Goal: Task Accomplishment & Management: Use online tool/utility

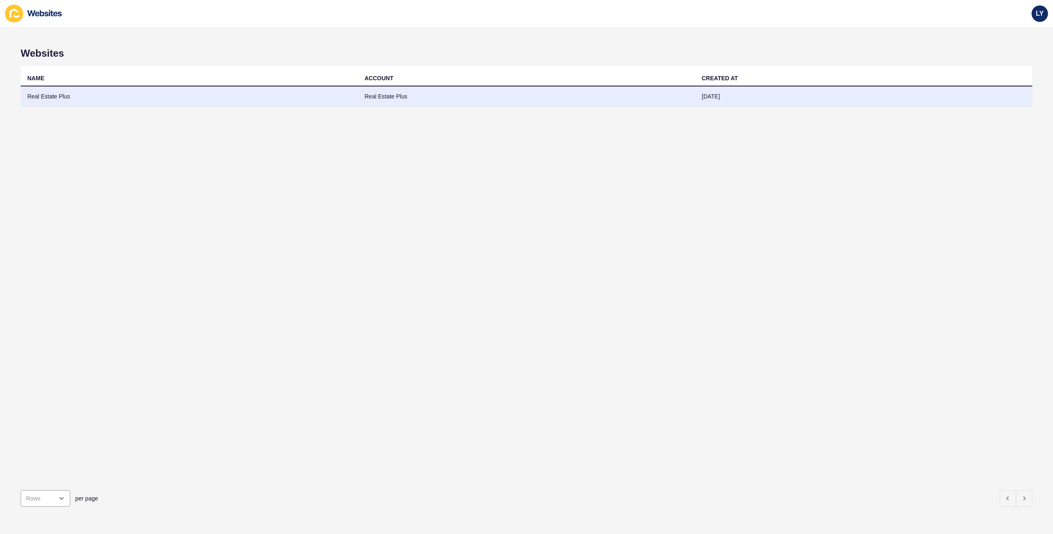
click at [621, 101] on td "Real Estate Plus" at bounding box center [526, 96] width 337 height 20
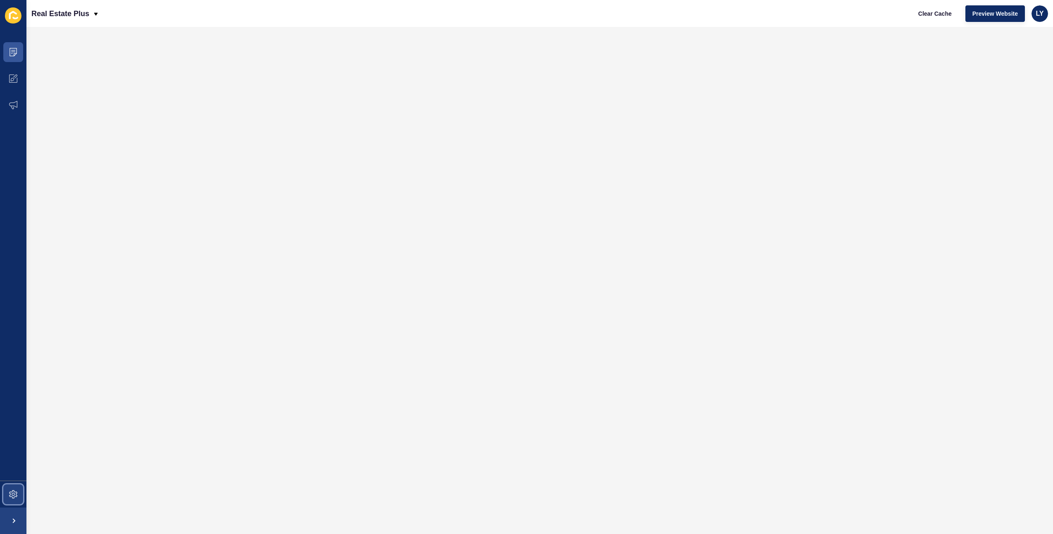
click at [17, 484] on span at bounding box center [13, 494] width 26 height 26
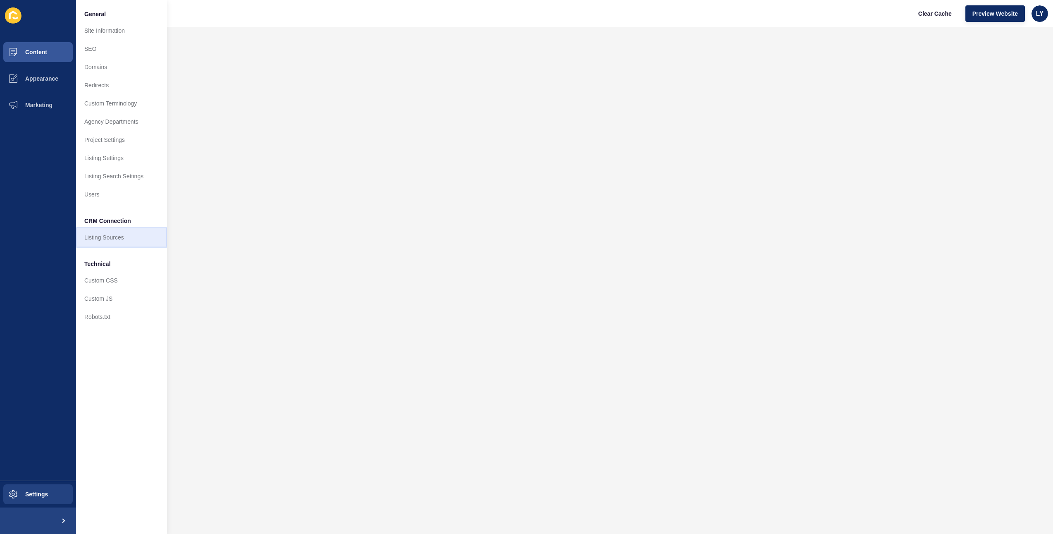
click at [102, 243] on link "Listing Sources" at bounding box center [121, 237] width 91 height 18
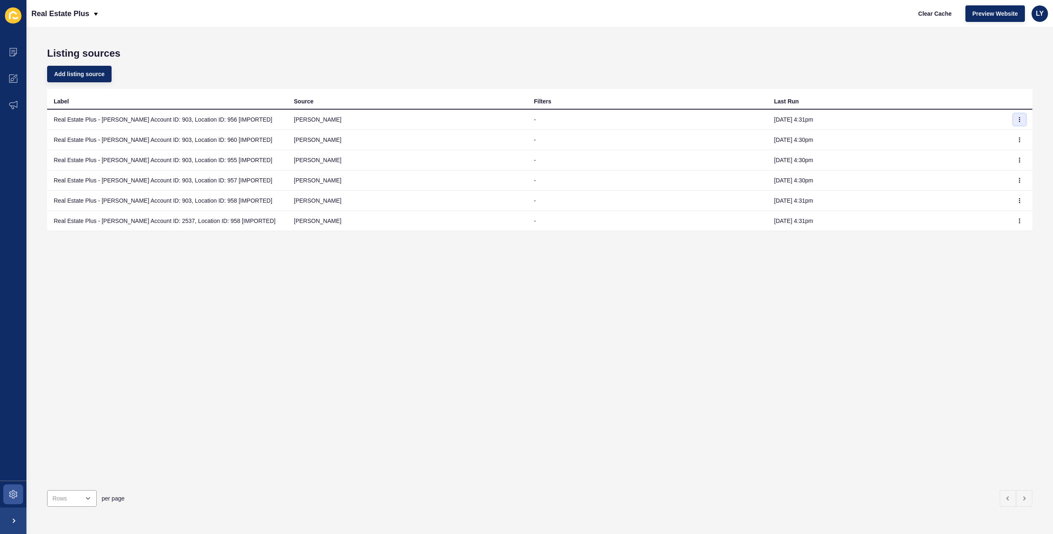
click at [1021, 119] on icon "button" at bounding box center [1019, 119] width 5 height 5
click at [1004, 130] on link "Sync now" at bounding box center [997, 136] width 58 height 18
click at [1019, 138] on icon "button" at bounding box center [1019, 139] width 5 height 5
click at [1000, 159] on link "Sync now" at bounding box center [997, 156] width 58 height 18
click at [1022, 162] on icon "button" at bounding box center [1019, 160] width 5 height 5
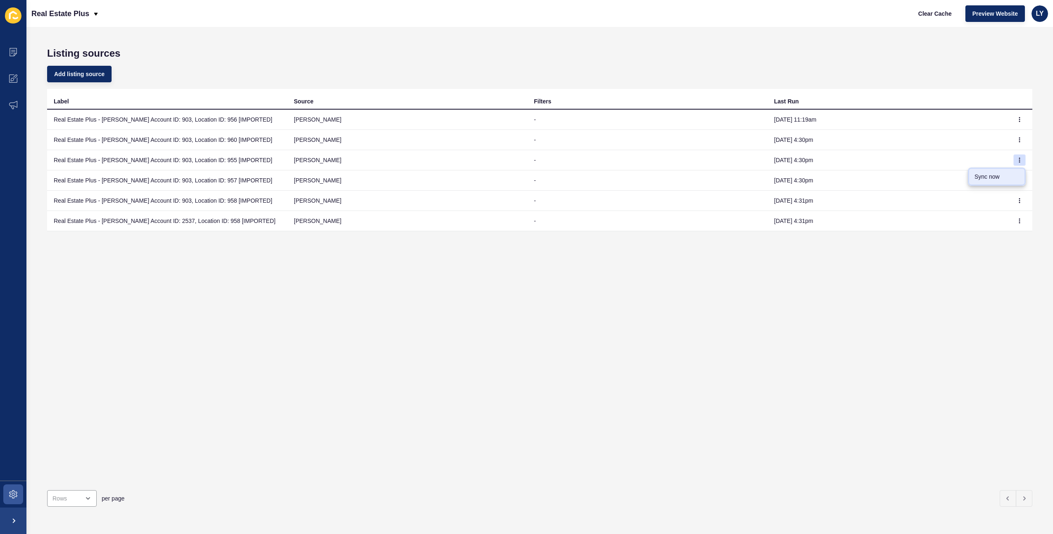
click at [1007, 174] on link "Sync now" at bounding box center [997, 176] width 58 height 18
click at [216, 156] on td "Real Estate Plus - [PERSON_NAME] Account ID: 903, Location ID: 955 [IMPORTED]" at bounding box center [167, 160] width 240 height 20
click at [1022, 183] on button "button" at bounding box center [1020, 180] width 12 height 12
click at [1011, 193] on link "Sync now" at bounding box center [997, 197] width 58 height 18
click at [1019, 202] on icon "button" at bounding box center [1019, 200] width 5 height 5
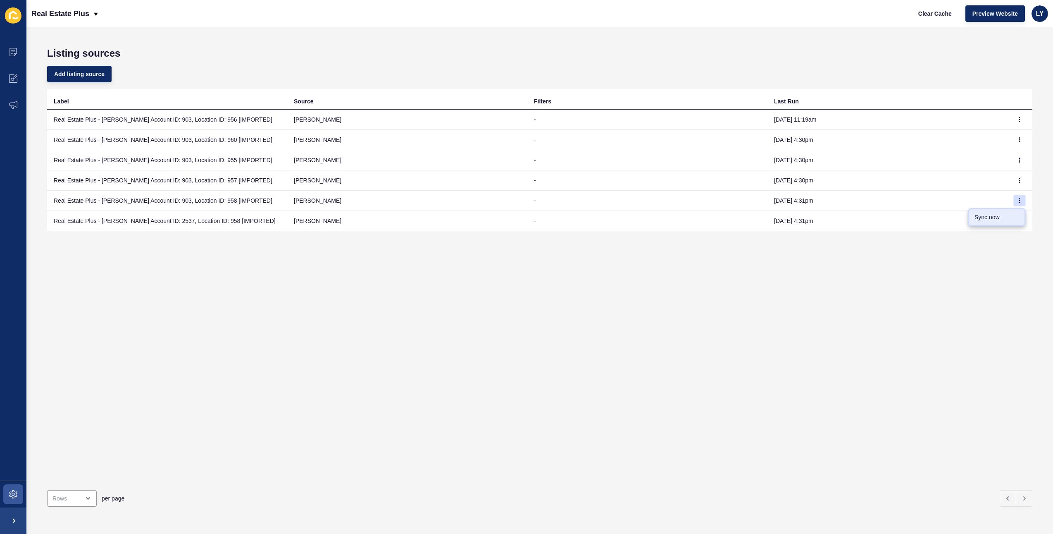
click at [1009, 212] on link "Sync now" at bounding box center [997, 217] width 58 height 18
click at [1017, 220] on button "button" at bounding box center [1020, 221] width 12 height 12
click at [998, 236] on link "Sync now" at bounding box center [997, 237] width 58 height 18
click at [900, 325] on div "Label Source Filters Last Run Real Estate Plus - Rex Account ID: 903, Location …" at bounding box center [540, 286] width 986 height 394
click at [183, 142] on td "Real Estate Plus - [PERSON_NAME] Account ID: 903, Location ID: 960 [IMPORTED]" at bounding box center [167, 140] width 240 height 20
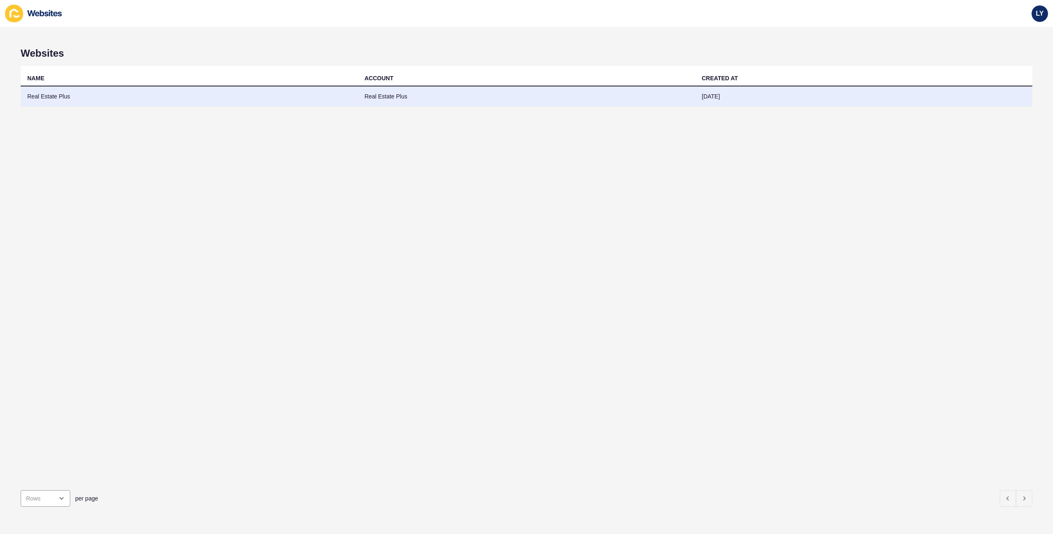
click at [72, 94] on td "Real Estate Plus" at bounding box center [189, 96] width 337 height 20
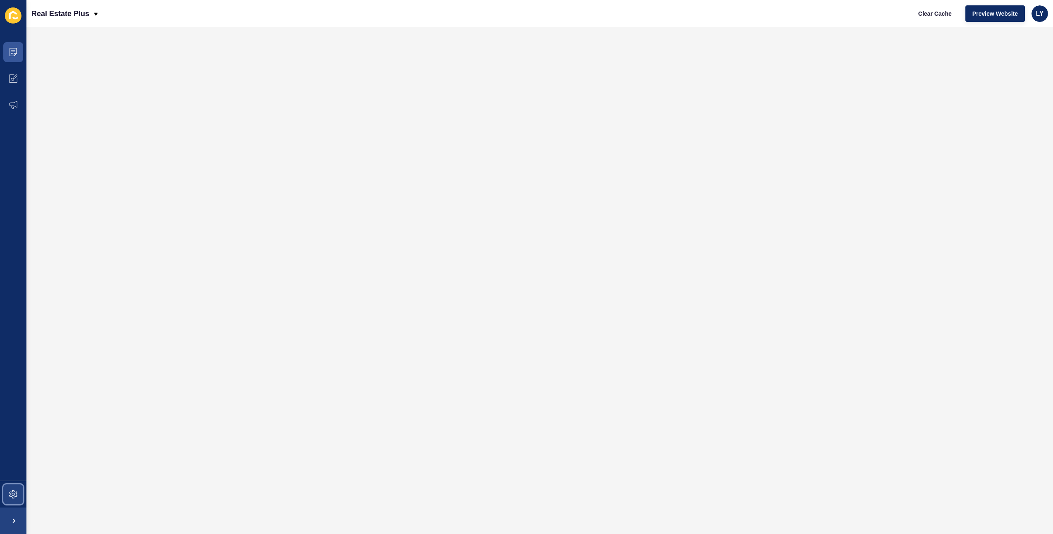
click at [14, 495] on icon at bounding box center [13, 493] width 3 height 3
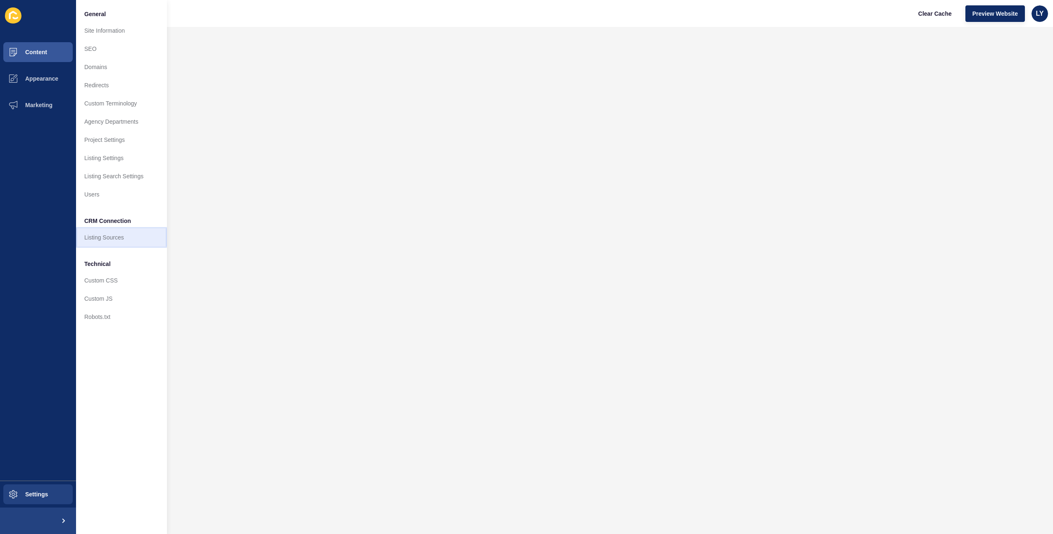
click at [117, 239] on link "Listing Sources" at bounding box center [121, 237] width 91 height 18
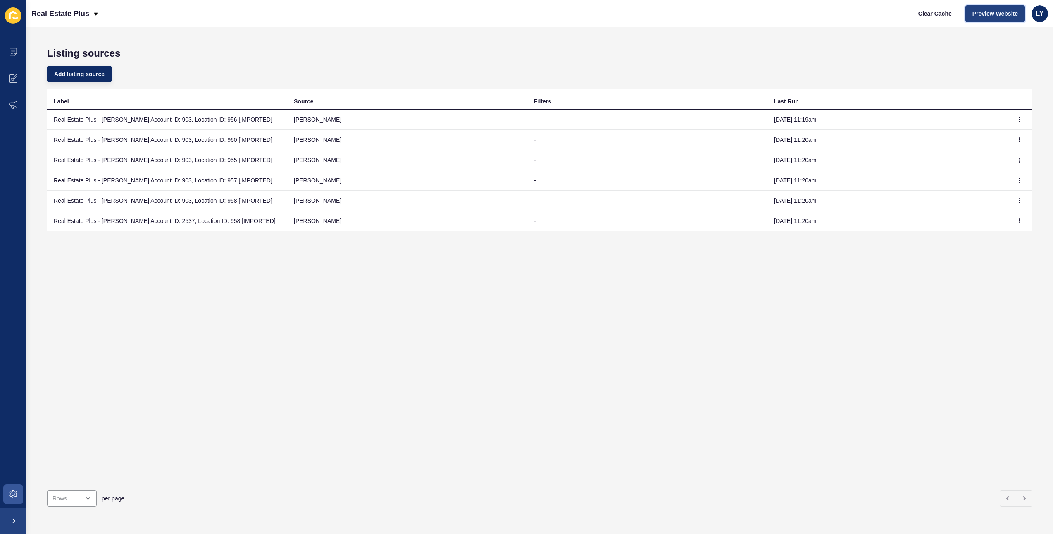
click at [988, 20] on button "Preview Website" at bounding box center [996, 13] width 60 height 17
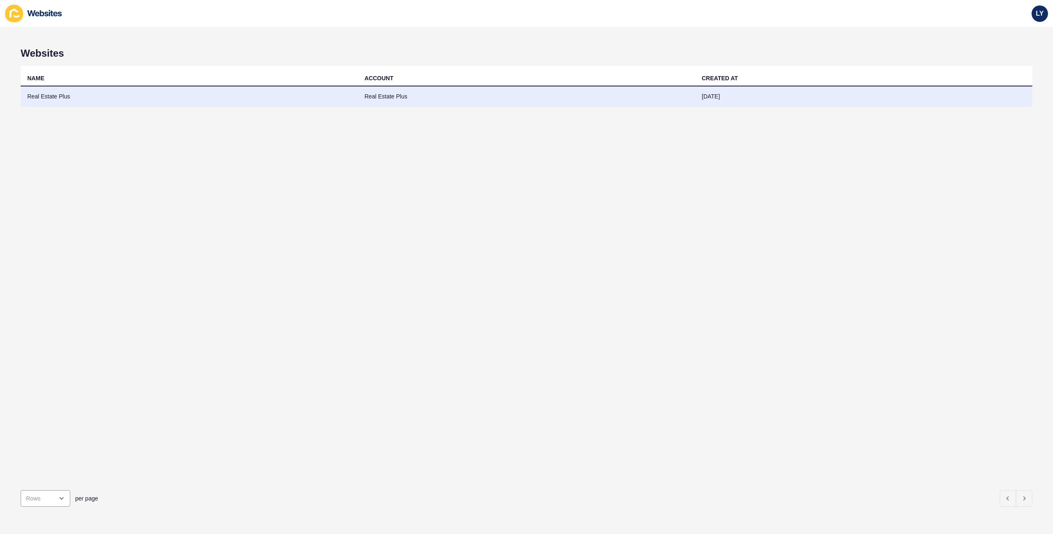
click at [297, 103] on td "Real Estate Plus" at bounding box center [189, 96] width 337 height 20
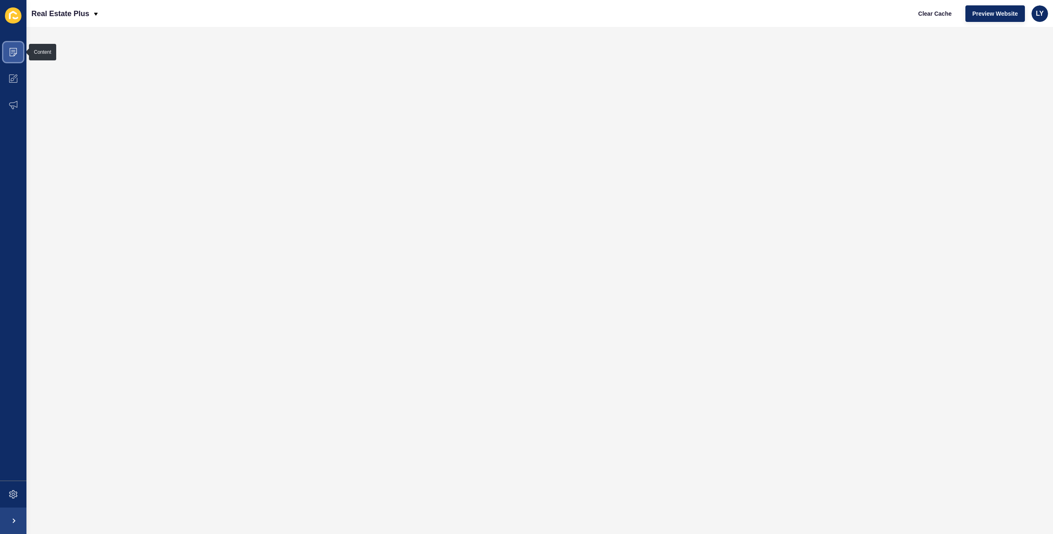
click at [9, 59] on span at bounding box center [13, 52] width 26 height 26
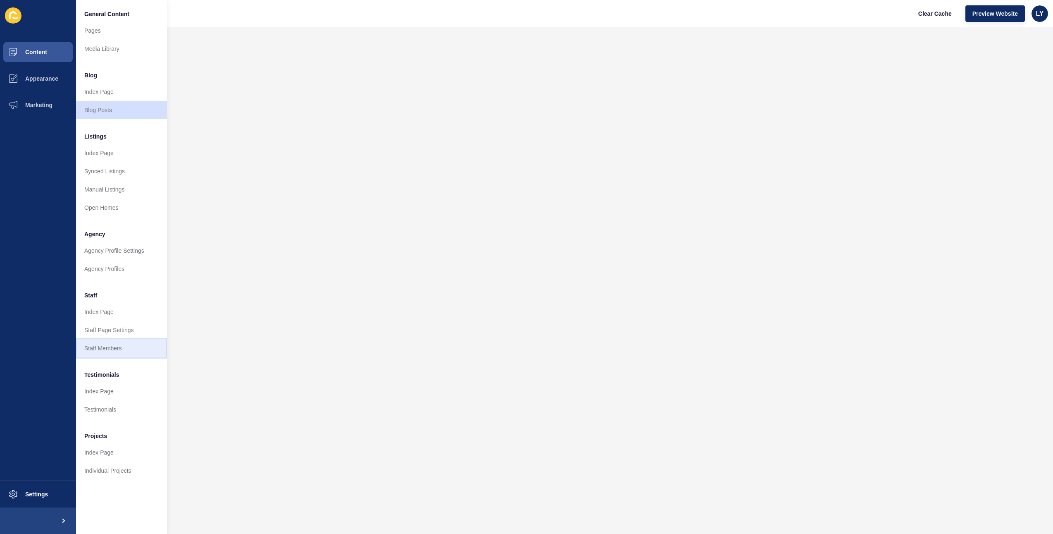
click at [107, 351] on link "Staff Members" at bounding box center [121, 348] width 91 height 18
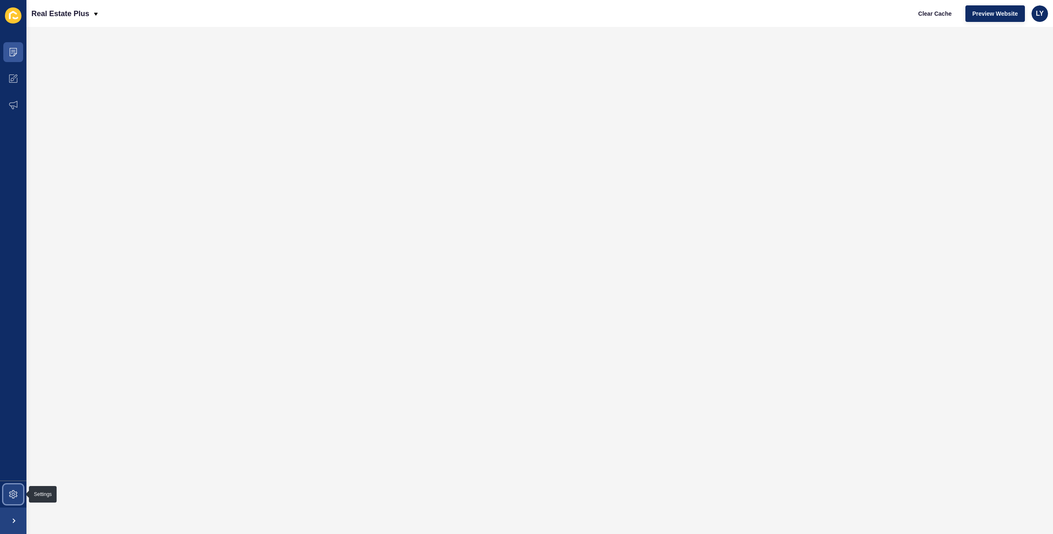
click at [13, 496] on icon at bounding box center [13, 494] width 8 height 8
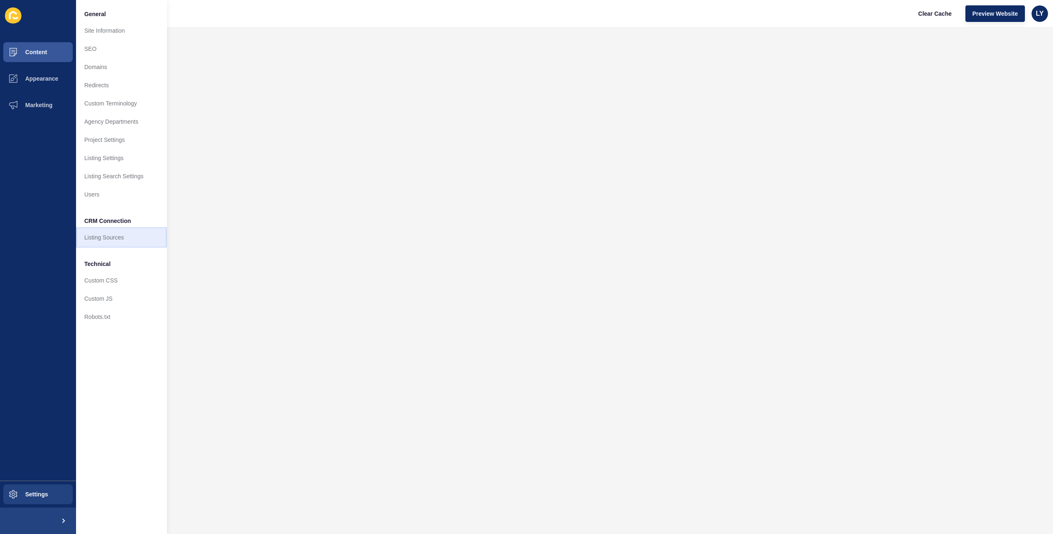
click at [110, 238] on link "Listing Sources" at bounding box center [121, 237] width 91 height 18
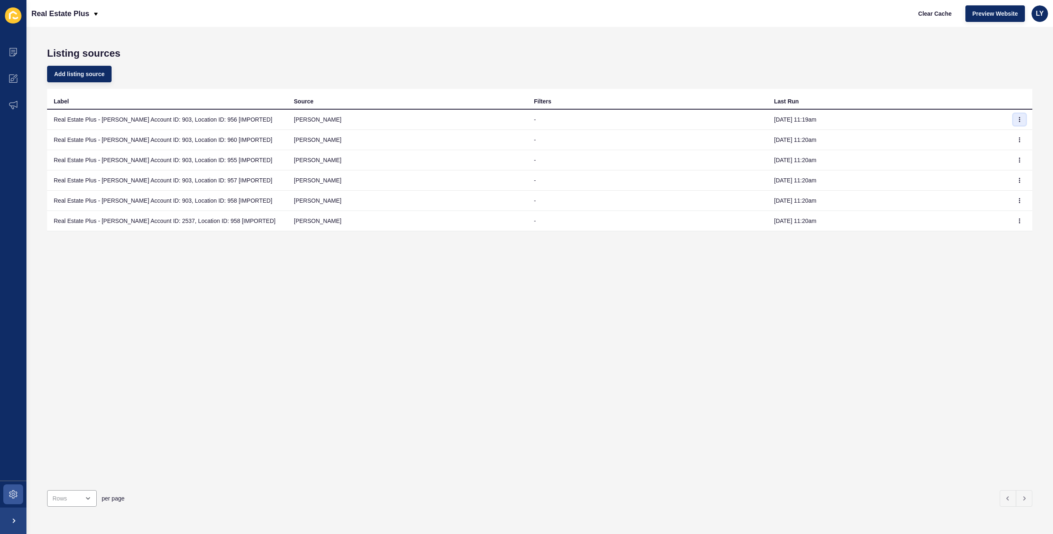
click at [1021, 117] on icon "button" at bounding box center [1019, 119] width 5 height 5
click at [994, 140] on link "Sync now" at bounding box center [997, 136] width 58 height 18
click at [1019, 124] on button "button" at bounding box center [1020, 120] width 12 height 12
click at [1003, 137] on link "Sync now" at bounding box center [997, 136] width 58 height 18
drag, startPoint x: 118, startPoint y: 53, endPoint x: 47, endPoint y: 52, distance: 71.1
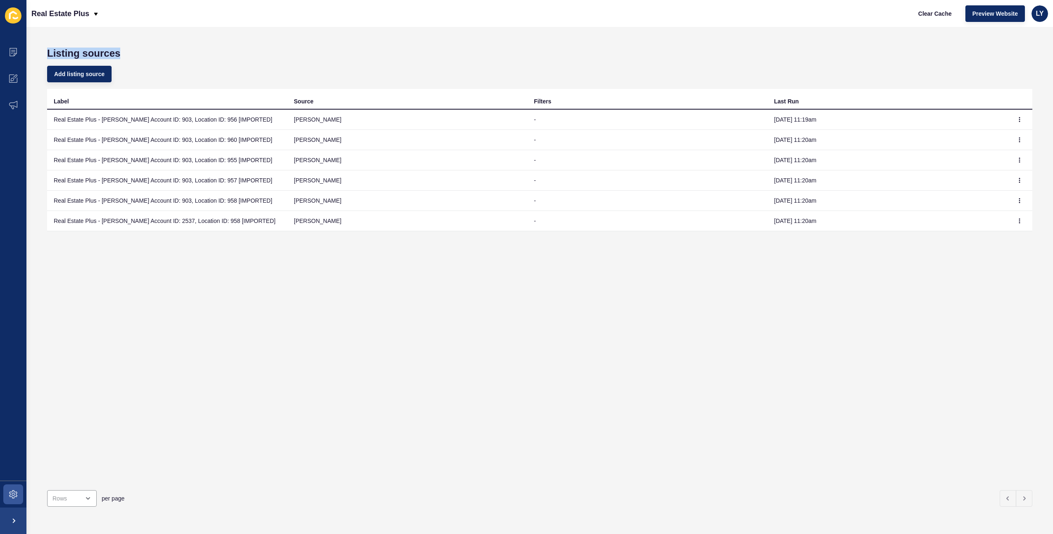
click at [47, 52] on h1 "Listing sources" at bounding box center [540, 54] width 986 height 12
drag, startPoint x: 47, startPoint y: 52, endPoint x: 123, endPoint y: 52, distance: 75.7
click at [123, 52] on h1 "Listing sources" at bounding box center [540, 54] width 986 height 12
click at [122, 52] on h1 "Listing sources" at bounding box center [540, 54] width 986 height 12
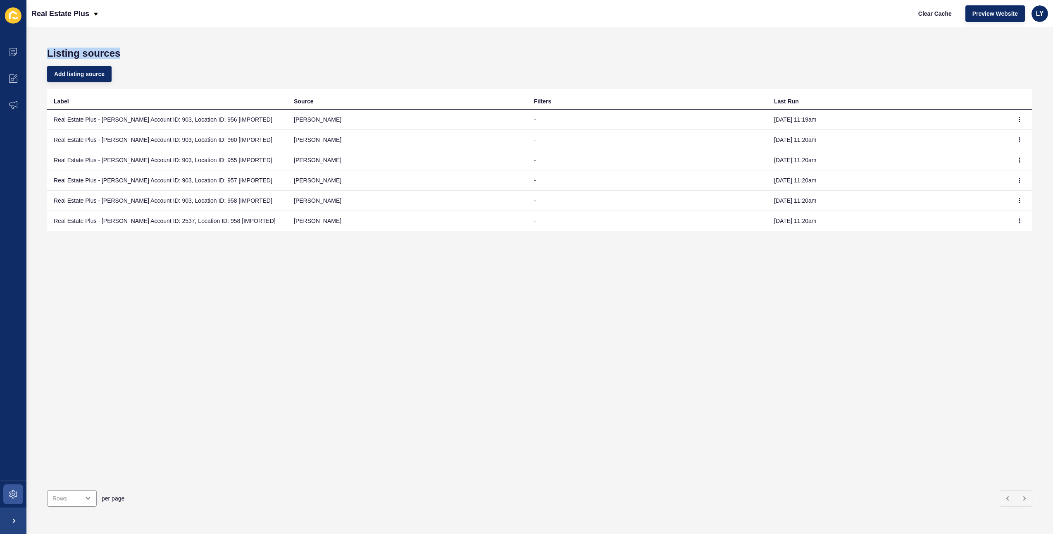
drag, startPoint x: 119, startPoint y: 53, endPoint x: 45, endPoint y: 50, distance: 73.7
click at [45, 50] on div "Listing sources Add listing source Label Source Filters Last Run Real Estate Pl…" at bounding box center [539, 280] width 1027 height 507
click at [506, 387] on div "Label Source Filters Last Run Real Estate Plus - [PERSON_NAME] Account ID: 903,…" at bounding box center [540, 286] width 986 height 394
